Goal: Go to known website: Go to known website

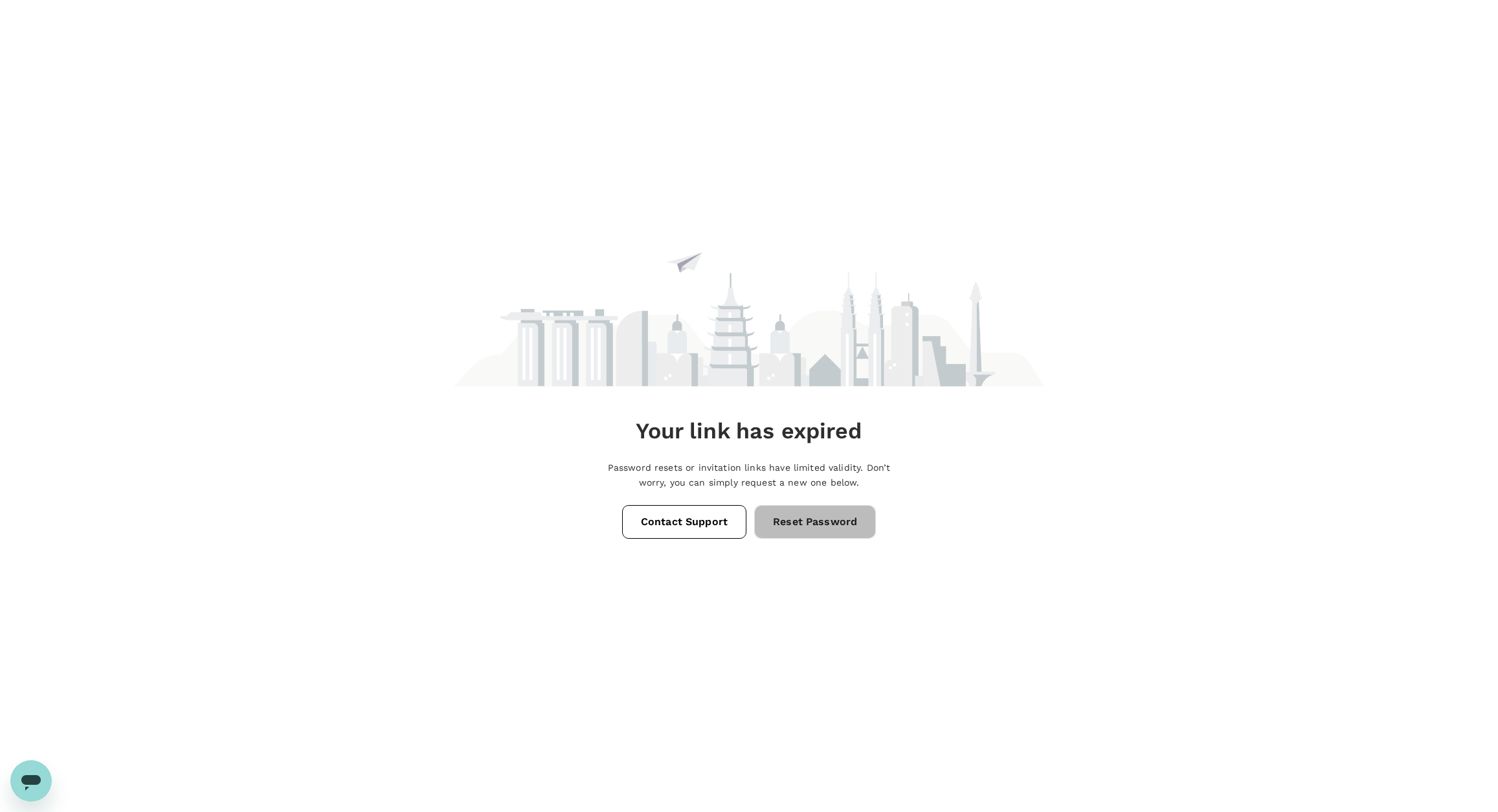
click at [823, 529] on link "Reset Password" at bounding box center [815, 522] width 122 height 34
